Goal: Feedback & Contribution: Leave review/rating

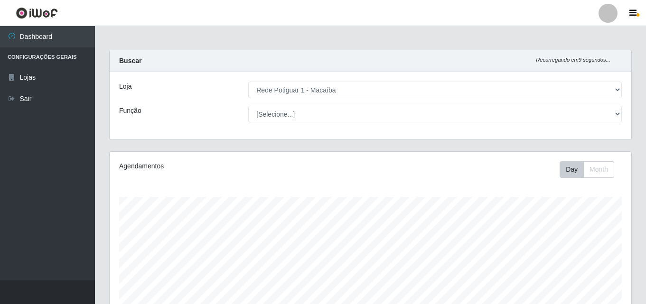
select select "100"
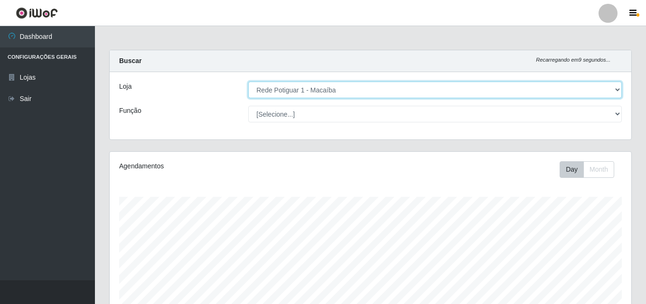
click at [254, 92] on select "[Selecione...] Rede Potiguar 1 - Macaíba" at bounding box center [435, 90] width 374 height 17
click at [248, 82] on select "[Selecione...] Rede Potiguar 1 - Macaíba" at bounding box center [435, 90] width 374 height 17
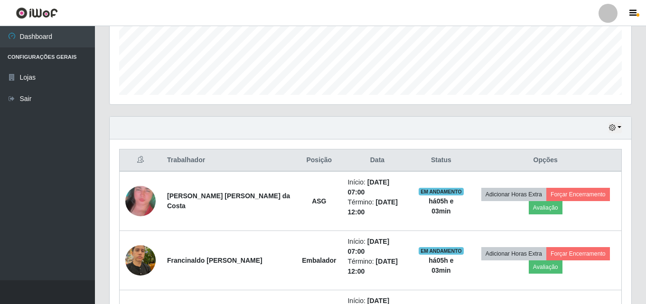
scroll to position [258, 0]
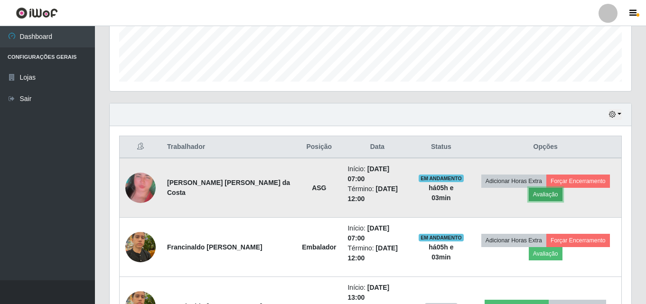
click at [536, 188] on button "Avaliação" at bounding box center [546, 194] width 34 height 13
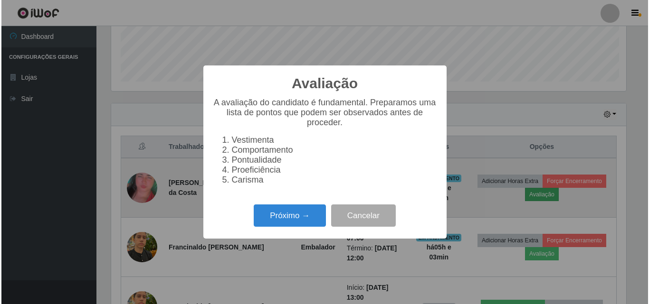
scroll to position [197, 517]
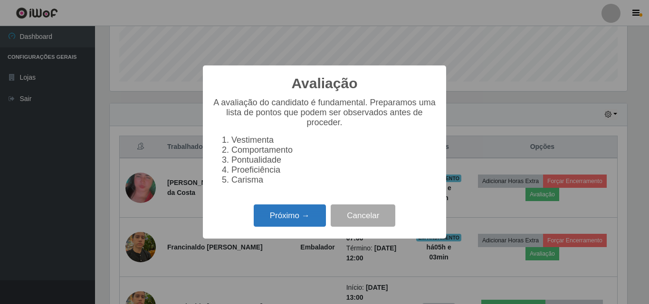
click at [309, 222] on button "Próximo →" at bounding box center [290, 216] width 72 height 22
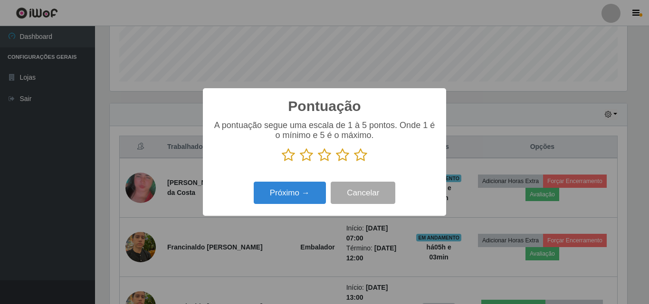
click at [363, 153] on icon at bounding box center [360, 155] width 13 height 14
click at [354, 162] on input "radio" at bounding box center [354, 162] width 0 height 0
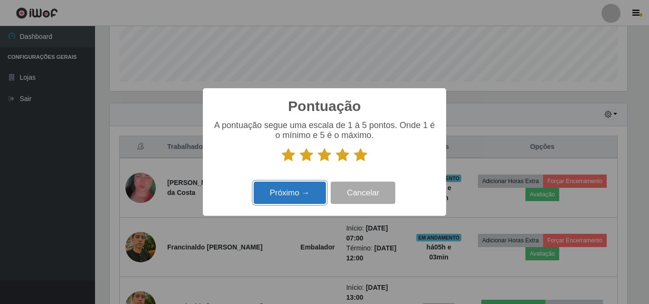
click at [320, 191] on button "Próximo →" at bounding box center [290, 193] width 72 height 22
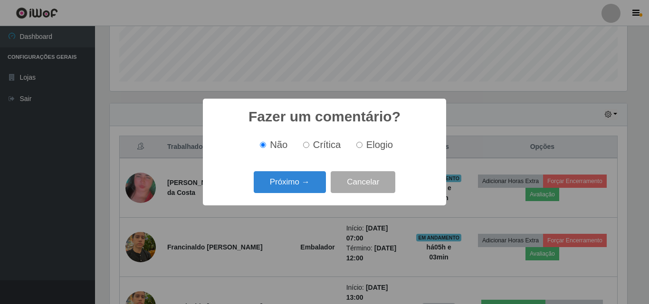
click at [320, 191] on div "Fazer um comentário? × Não Crítica Elogio Próximo → Cancelar" at bounding box center [324, 152] width 243 height 106
click at [310, 177] on button "Próximo →" at bounding box center [290, 182] width 72 height 22
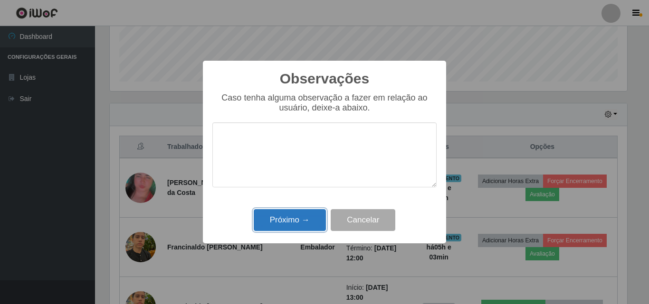
click at [305, 217] on button "Próximo →" at bounding box center [290, 220] width 72 height 22
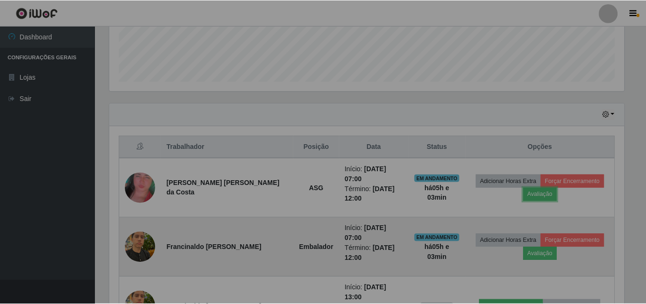
scroll to position [197, 522]
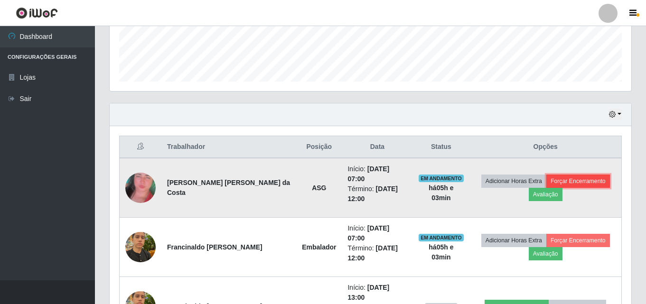
click at [567, 175] on button "Forçar Encerramento" at bounding box center [579, 181] width 64 height 13
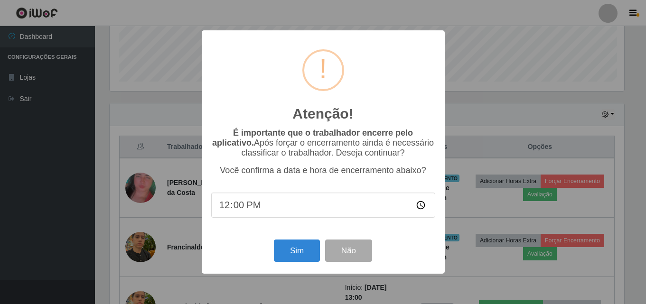
scroll to position [197, 517]
click at [283, 246] on button "Sim" at bounding box center [298, 251] width 46 height 22
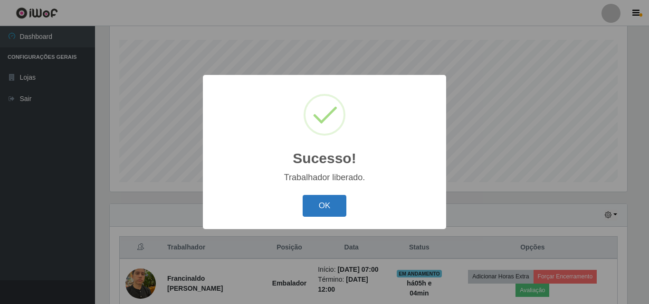
click at [335, 198] on button "OK" at bounding box center [325, 206] width 44 height 22
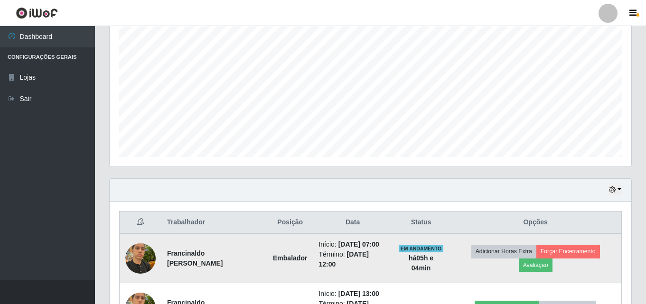
scroll to position [256, 0]
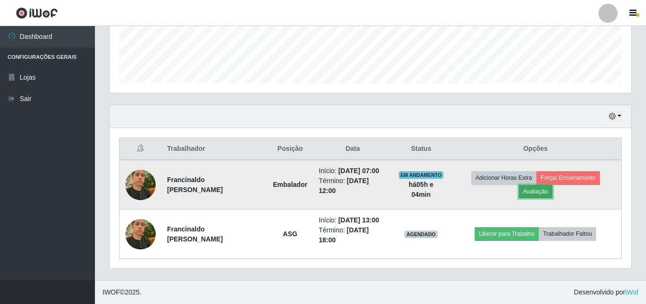
click at [534, 190] on button "Avaliação" at bounding box center [536, 191] width 34 height 13
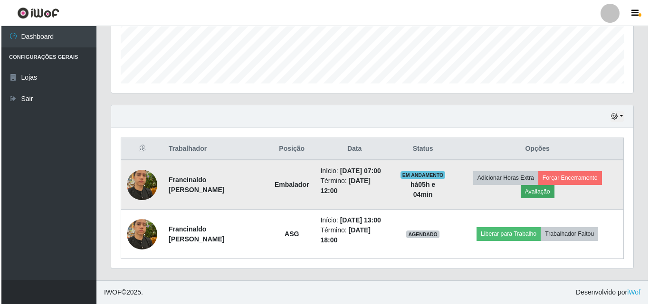
scroll to position [197, 517]
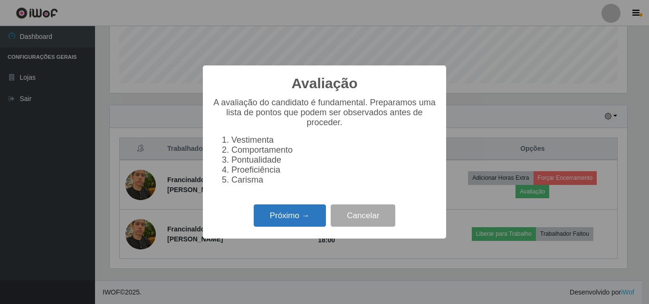
click at [259, 215] on button "Próximo →" at bounding box center [290, 216] width 72 height 22
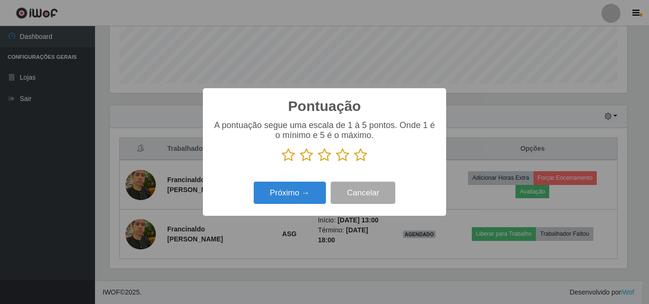
click at [356, 157] on icon at bounding box center [360, 155] width 13 height 14
click at [354, 162] on input "radio" at bounding box center [354, 162] width 0 height 0
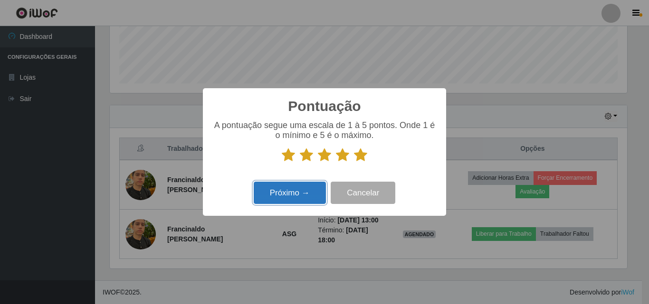
click at [304, 188] on button "Próximo →" at bounding box center [290, 193] width 72 height 22
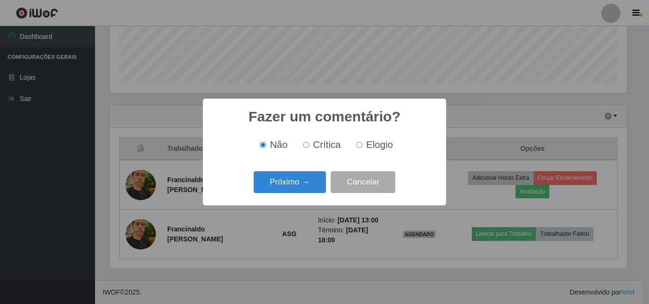
click at [304, 188] on button "Próximo →" at bounding box center [290, 182] width 72 height 22
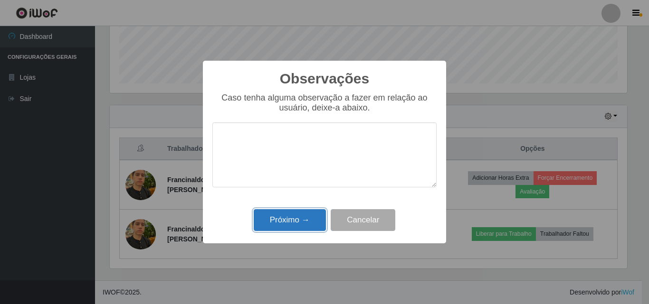
click at [292, 216] on button "Próximo →" at bounding box center [290, 220] width 72 height 22
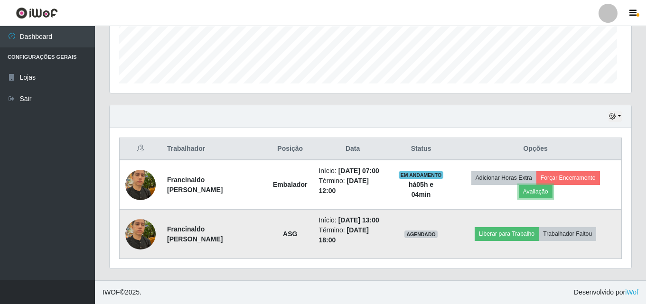
scroll to position [197, 522]
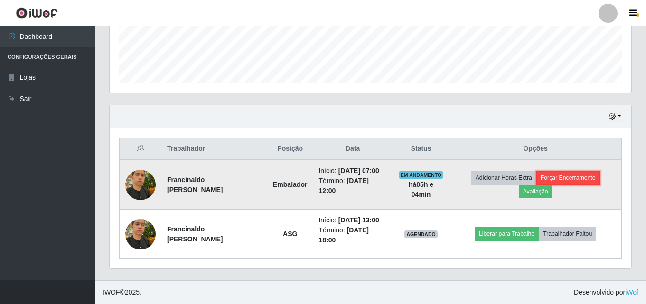
click at [571, 177] on button "Forçar Encerramento" at bounding box center [569, 177] width 64 height 13
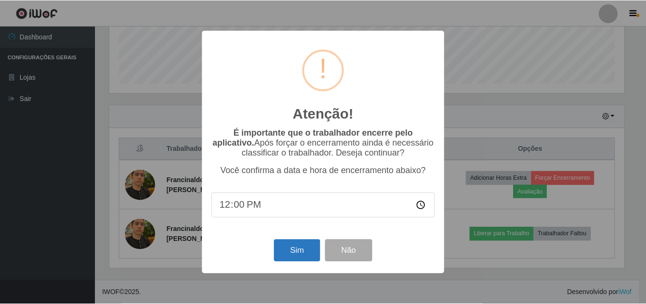
scroll to position [242, 0]
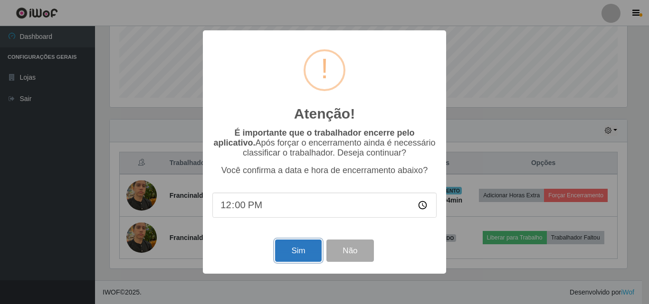
click at [297, 247] on button "Sim" at bounding box center [298, 251] width 46 height 22
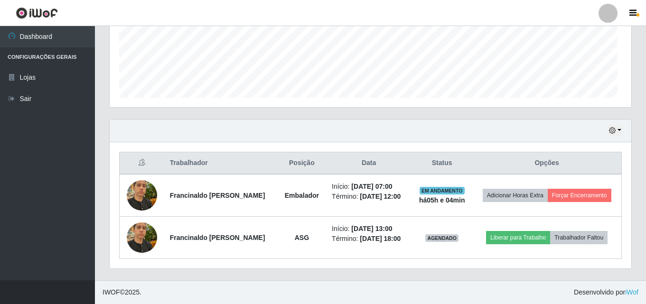
scroll to position [0, 0]
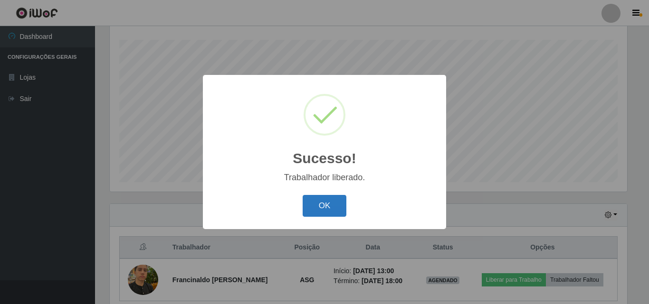
click at [318, 216] on button "OK" at bounding box center [325, 206] width 44 height 22
